Goal: Learn about a topic

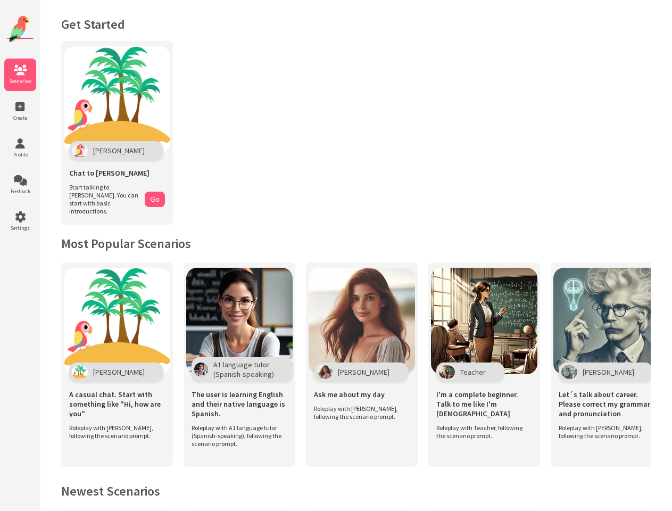
click at [20, 75] on icon at bounding box center [20, 70] width 32 height 11
click at [20, 111] on icon at bounding box center [20, 107] width 32 height 11
click at [20, 148] on icon at bounding box center [20, 143] width 32 height 11
click at [20, 185] on icon at bounding box center [20, 180] width 32 height 11
click at [20, 221] on icon at bounding box center [20, 217] width 32 height 11
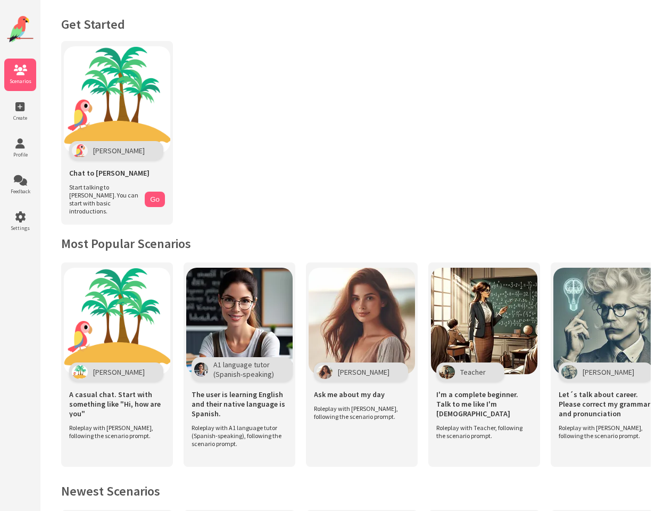
click at [117, 129] on img at bounding box center [117, 99] width 106 height 106
click at [155, 195] on button "Go" at bounding box center [155, 199] width 20 height 15
click at [117, 362] on div "[PERSON_NAME]" at bounding box center [116, 371] width 94 height 19
click at [239, 360] on span "A1 language tutor (Spanish-speaking)" at bounding box center [243, 369] width 61 height 19
click at [362, 362] on div "[PERSON_NAME]" at bounding box center [361, 371] width 94 height 19
